Goal: Task Accomplishment & Management: Use online tool/utility

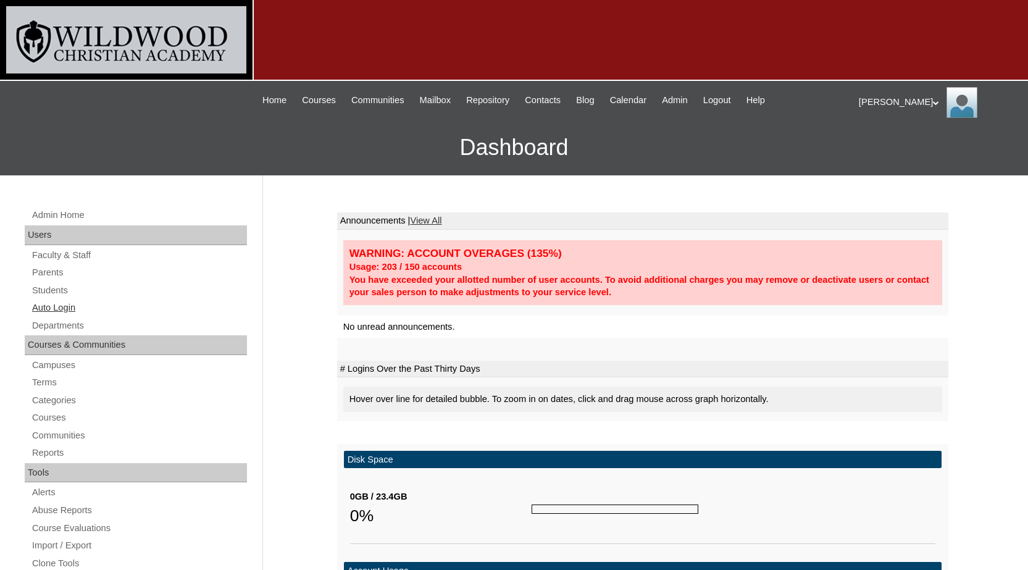
click at [64, 301] on link "Auto Login" at bounding box center [139, 307] width 216 height 15
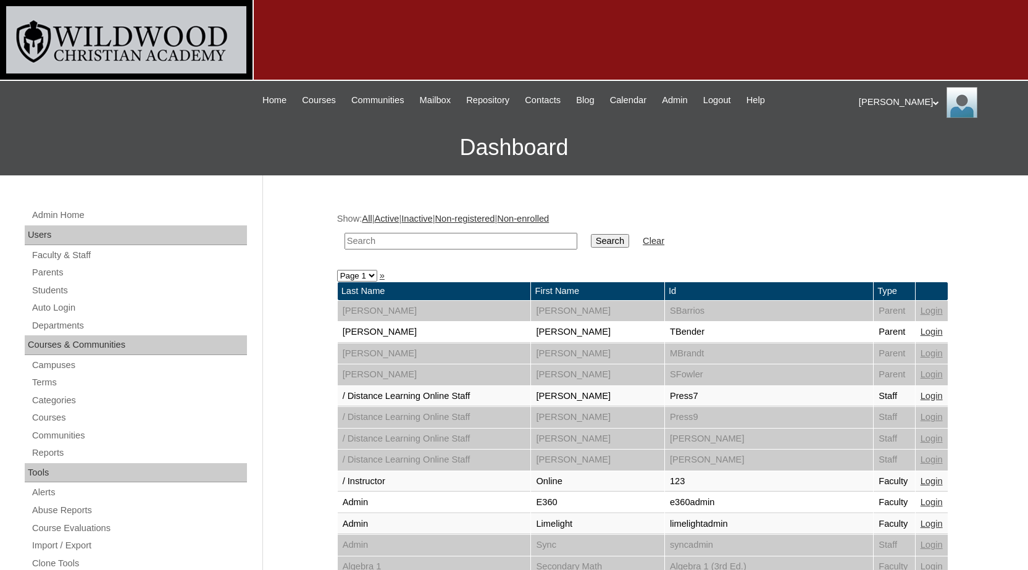
drag, startPoint x: 0, startPoint y: 0, endPoint x: 458, endPoint y: 246, distance: 519.4
click at [458, 246] on input "text" at bounding box center [461, 241] width 233 height 17
type input "gro"
click at [591, 234] on input "Search" at bounding box center [610, 241] width 38 height 14
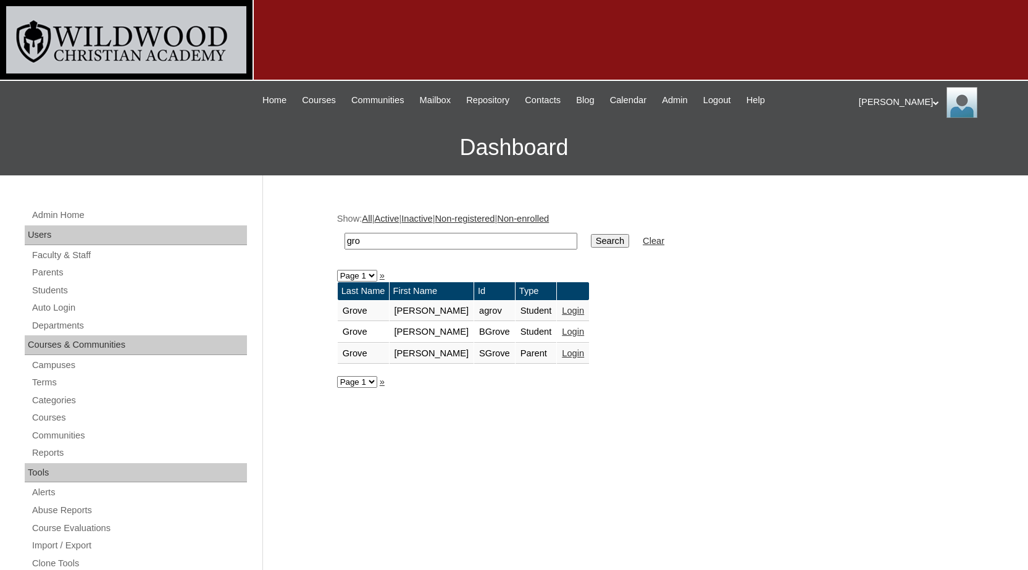
click at [562, 351] on link "Login" at bounding box center [573, 353] width 22 height 10
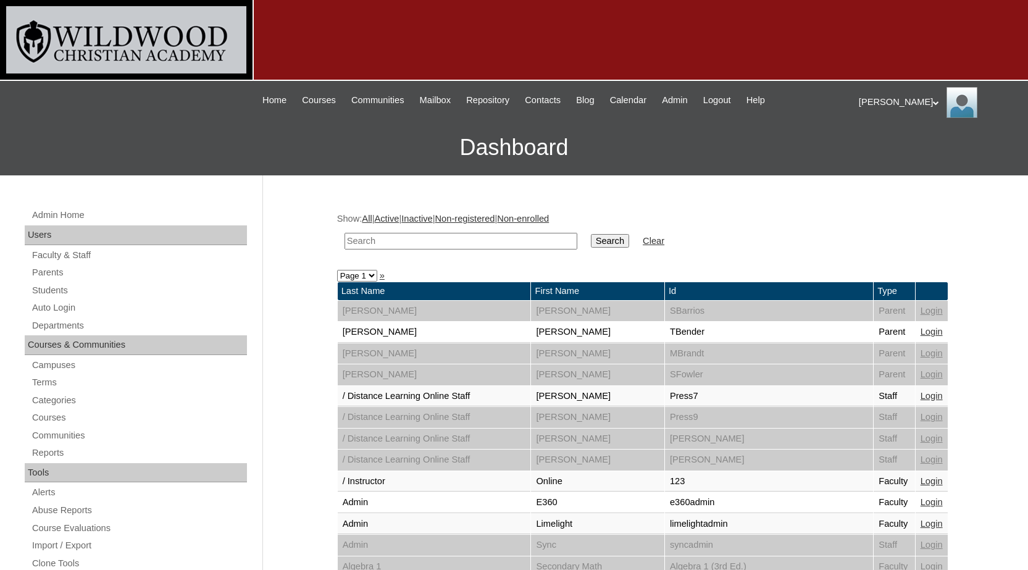
click at [456, 239] on input "text" at bounding box center [461, 241] width 233 height 17
type input "rei"
click at [591, 234] on input "Search" at bounding box center [610, 241] width 38 height 14
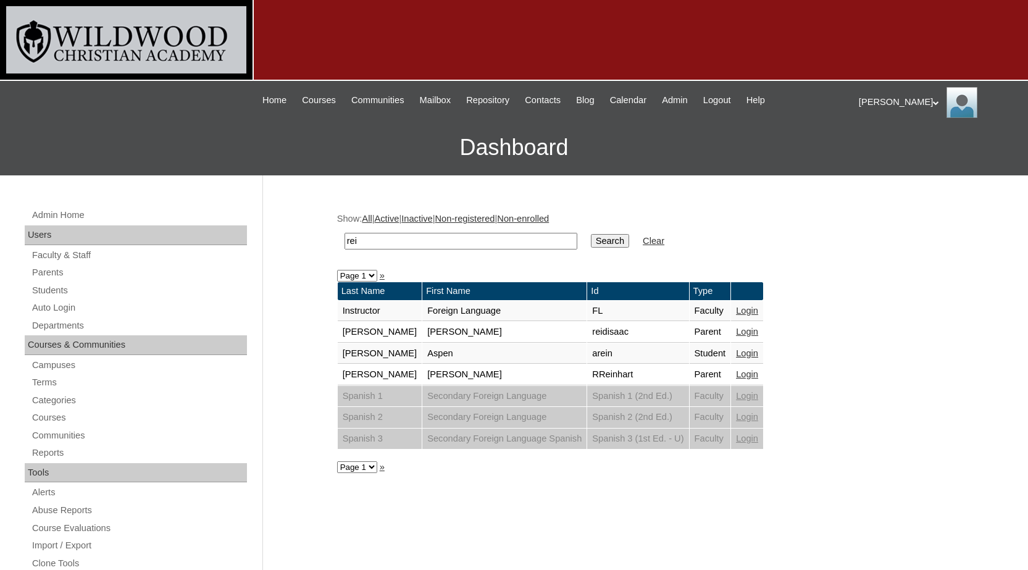
click at [736, 372] on link "Login" at bounding box center [747, 374] width 22 height 10
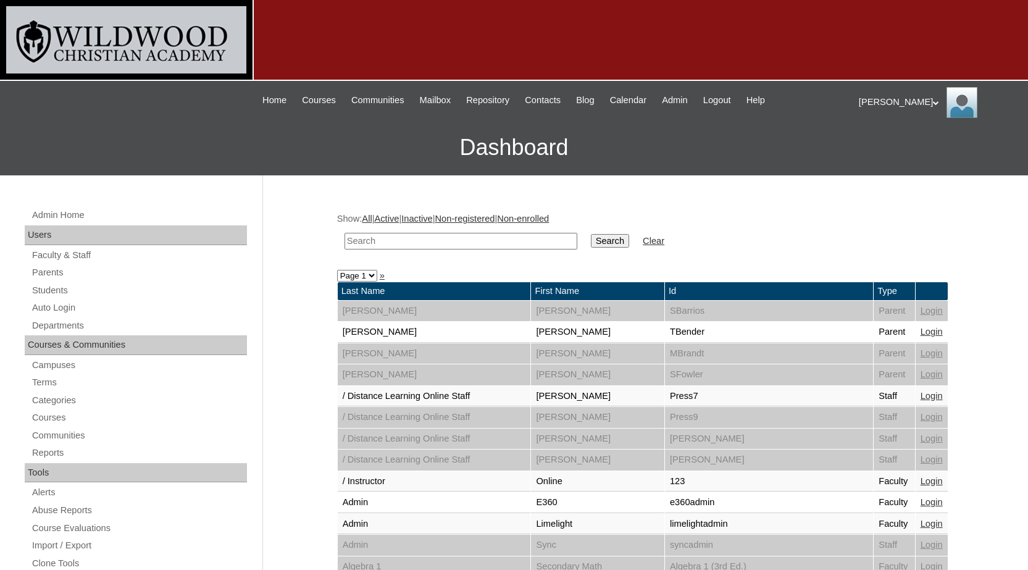
drag, startPoint x: 0, startPoint y: 0, endPoint x: 416, endPoint y: 245, distance: 482.5
click at [416, 245] on input "text" at bounding box center [461, 241] width 233 height 17
type input "[PERSON_NAME]"
click at [591, 234] on input "Search" at bounding box center [610, 241] width 38 height 14
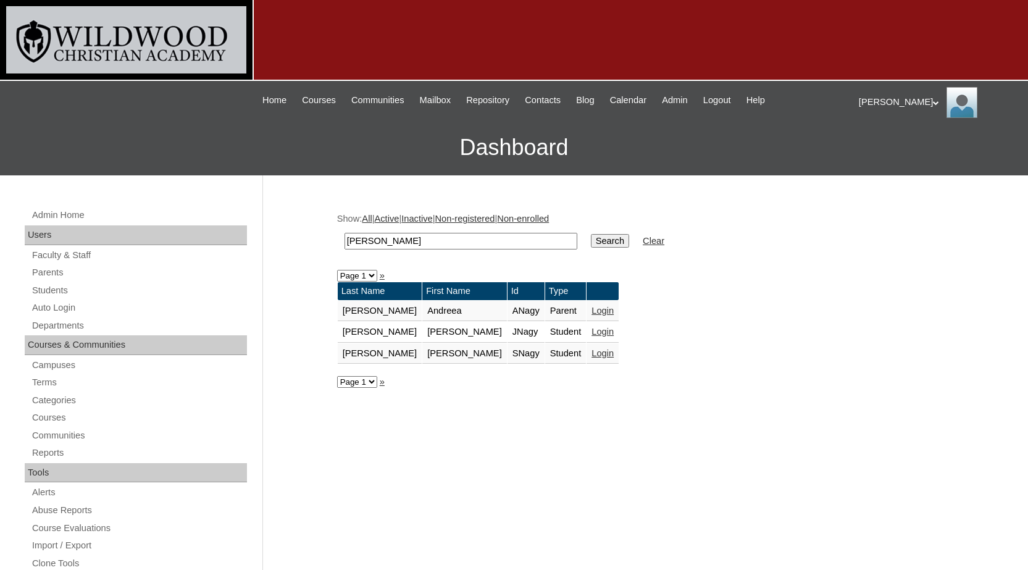
click at [592, 308] on link "Login" at bounding box center [603, 311] width 22 height 10
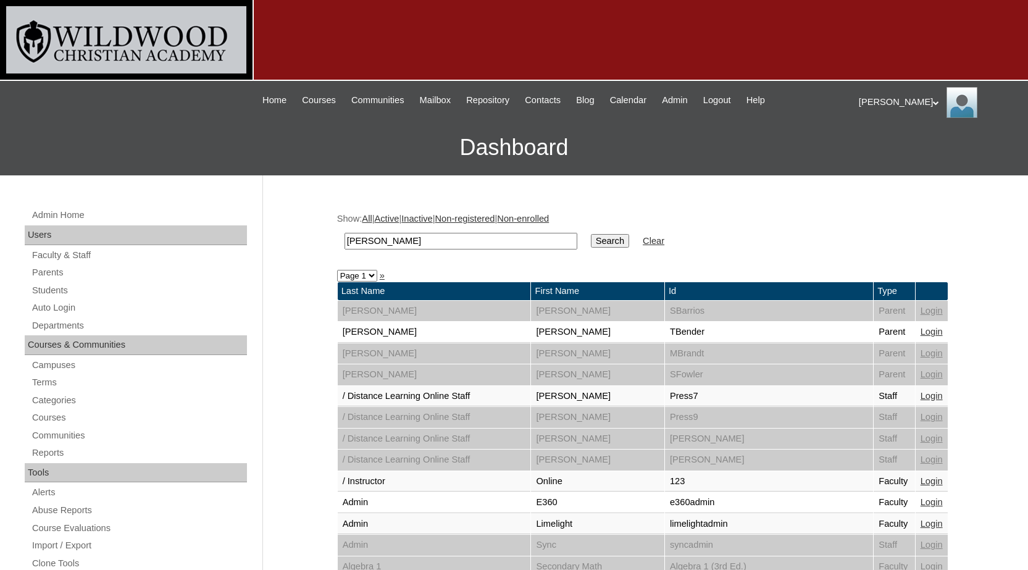
type input "[PERSON_NAME]"
click at [591, 234] on input "Search" at bounding box center [610, 241] width 38 height 14
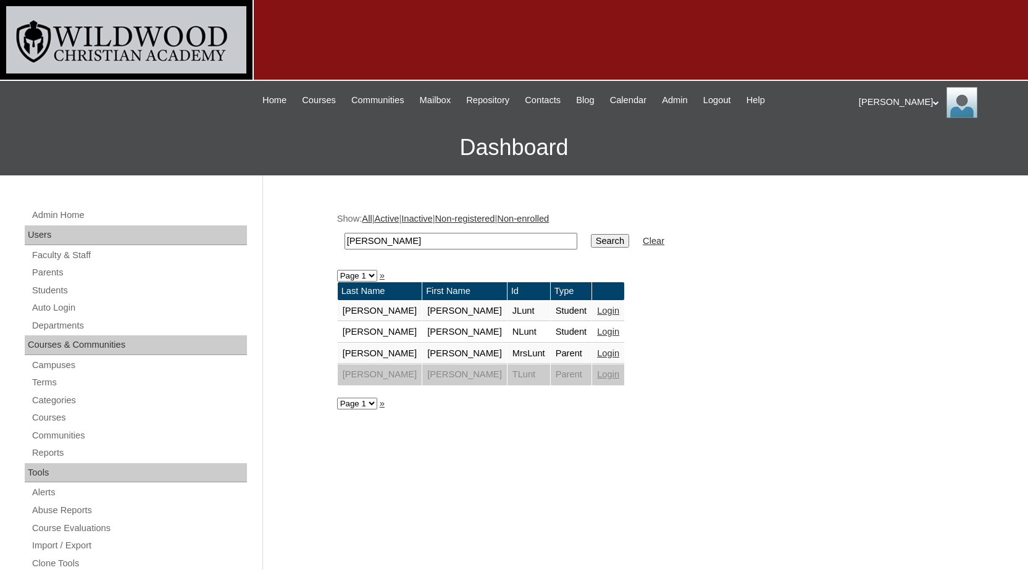
click at [597, 354] on link "Login" at bounding box center [608, 353] width 22 height 10
